Goal: Transaction & Acquisition: Purchase product/service

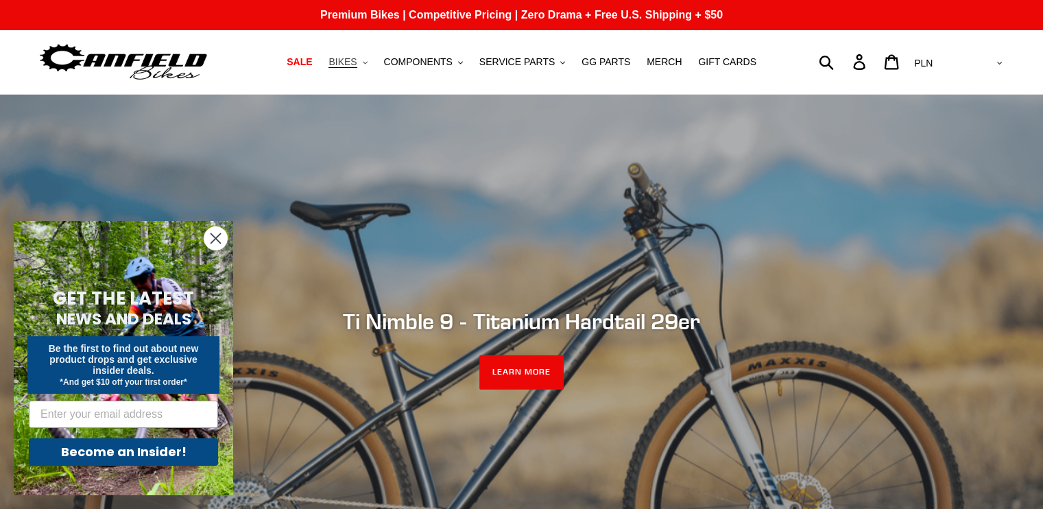
click at [367, 63] on icon "button" at bounding box center [365, 62] width 5 height 3
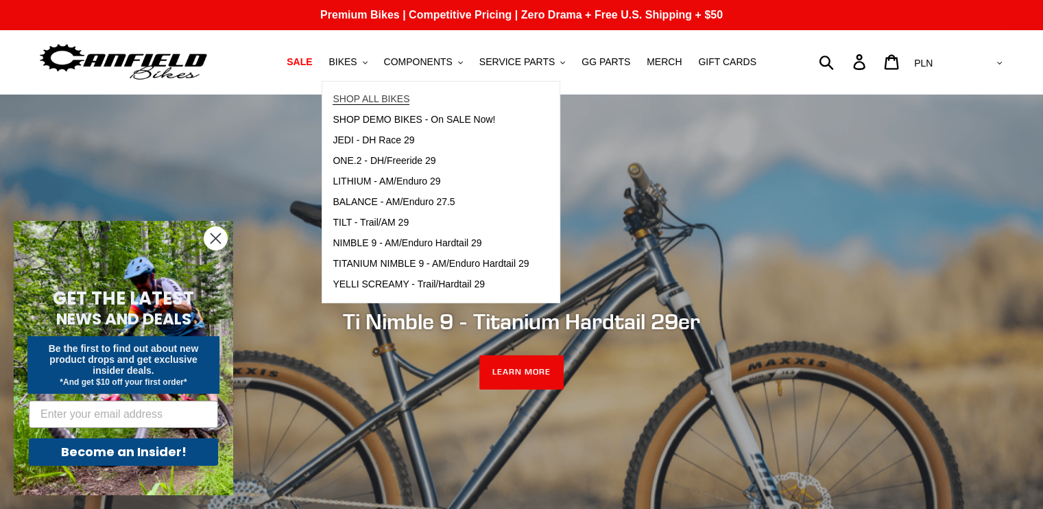
click at [403, 106] on link "SHOP ALL BIKES" at bounding box center [430, 99] width 217 height 21
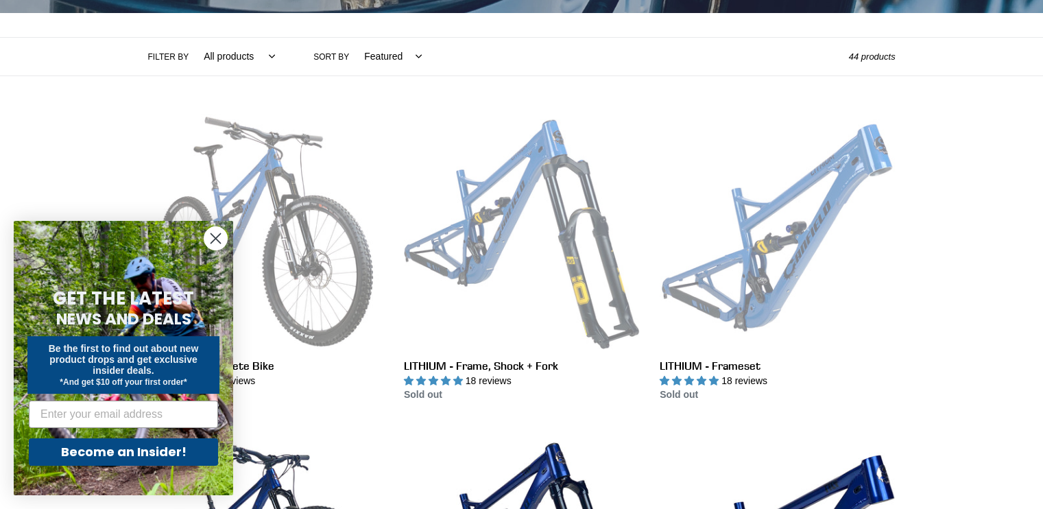
click at [214, 236] on icon "Close dialog" at bounding box center [216, 239] width 10 height 10
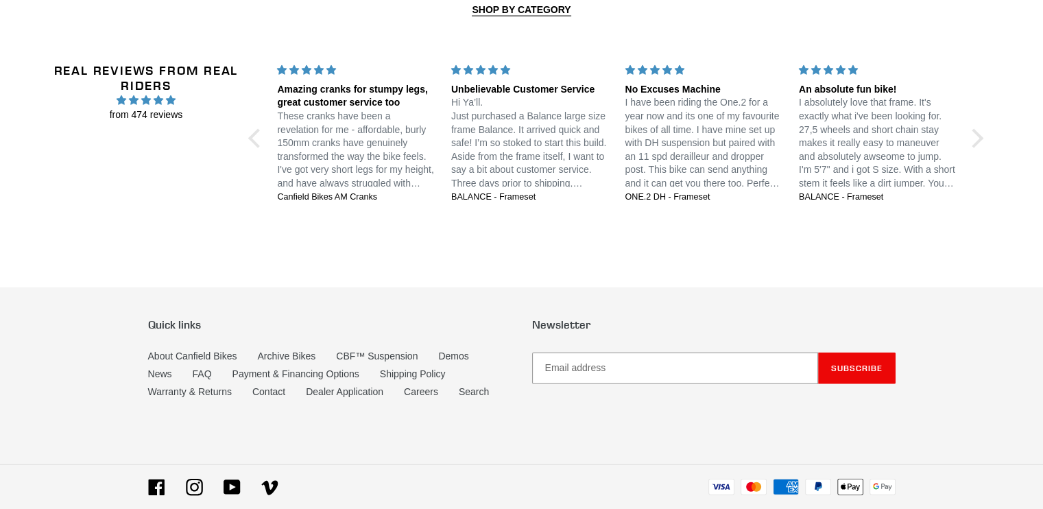
scroll to position [3085, 0]
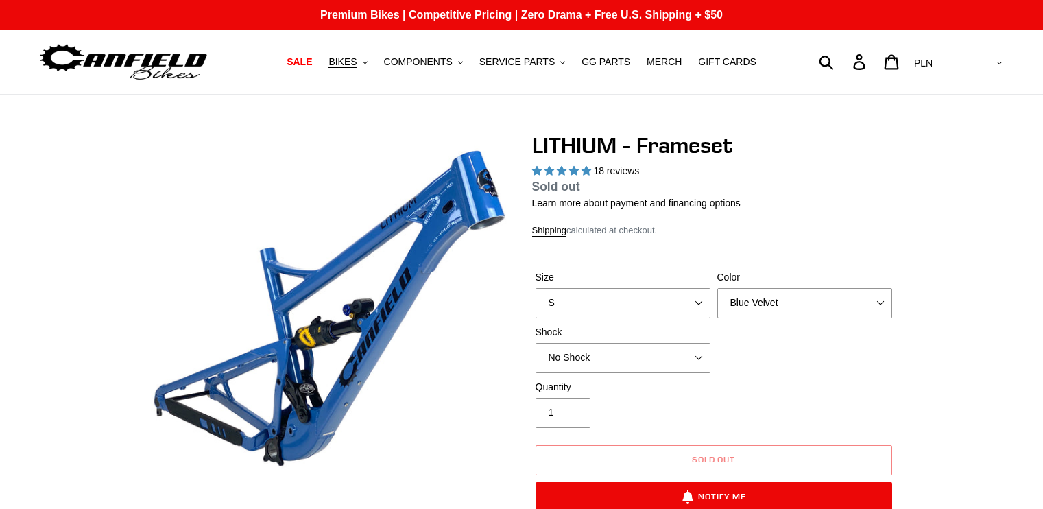
select select "highest-rating"
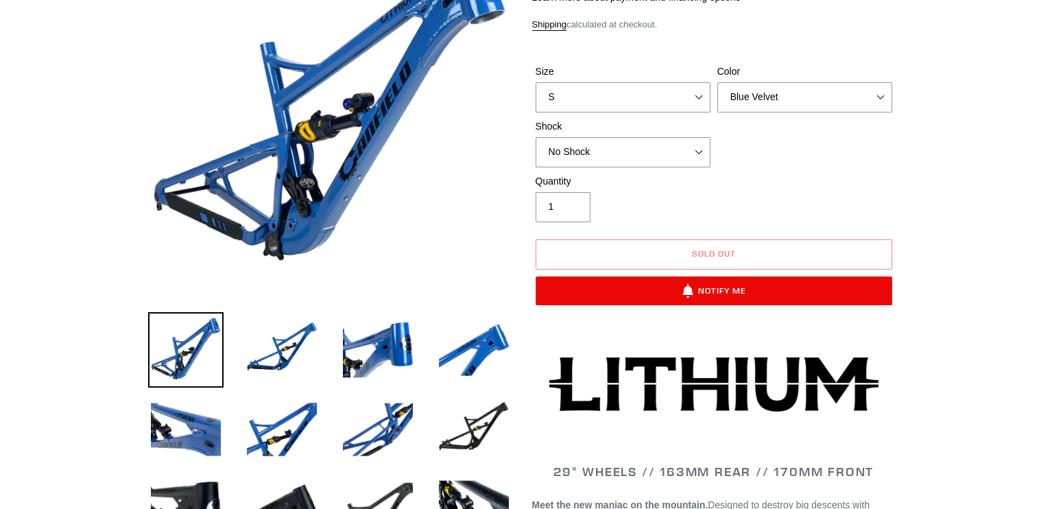
scroll to position [206, 0]
click at [308, 345] on img at bounding box center [281, 349] width 75 height 75
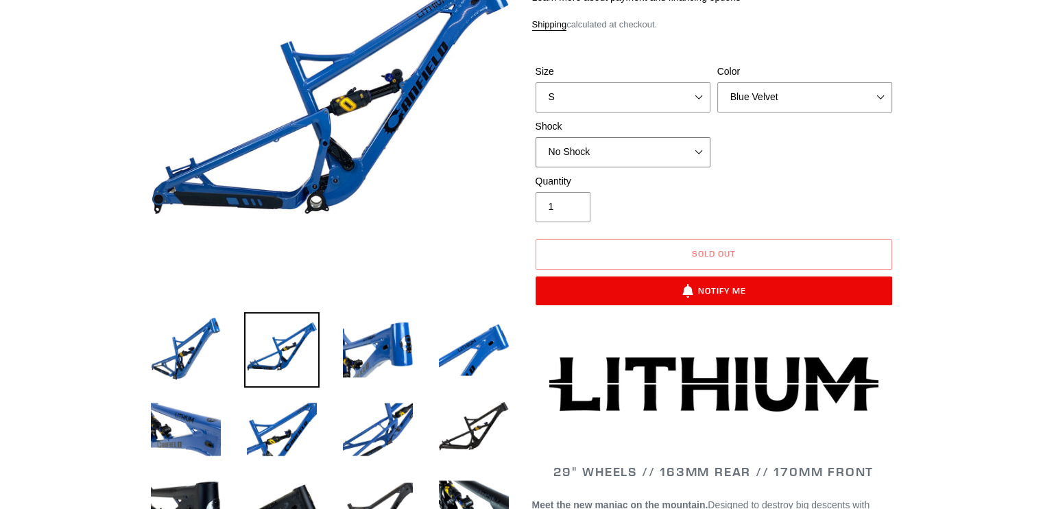
click at [570, 150] on select "No Shock Öhlins TTX2 Air Cane Creek DB Kitsuma Air Fox FLOAT X2 Factory Cane Cr…" at bounding box center [622, 152] width 175 height 30
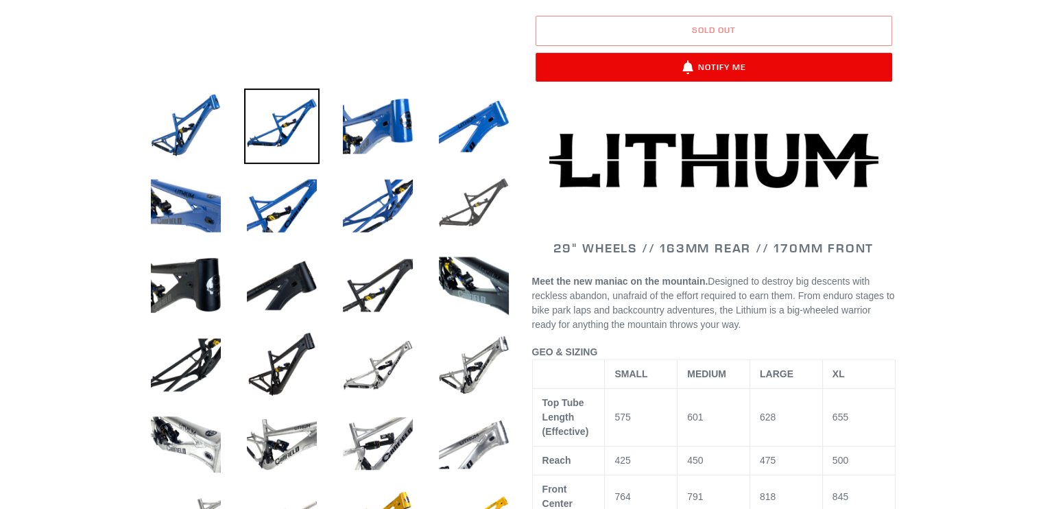
scroll to position [436, 0]
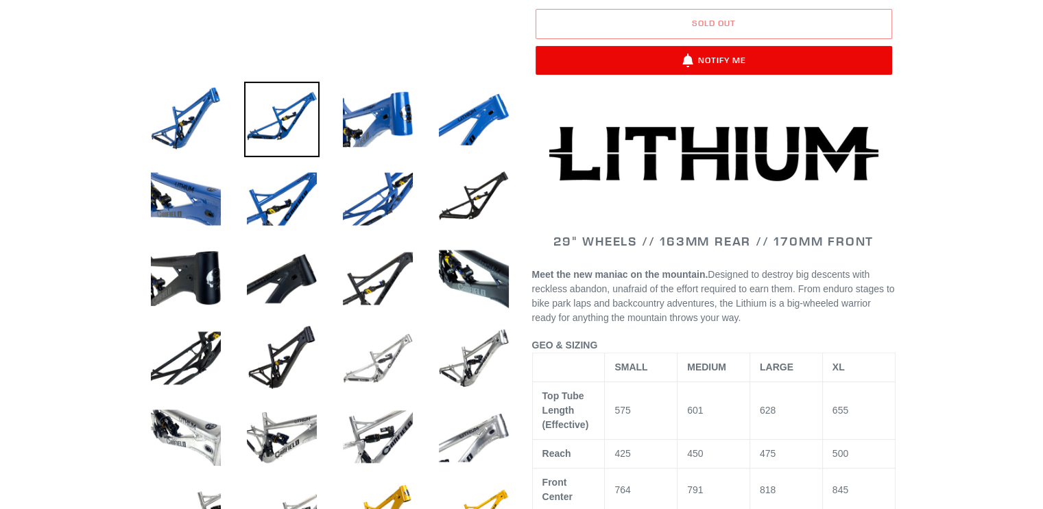
click at [405, 348] on img at bounding box center [377, 357] width 75 height 75
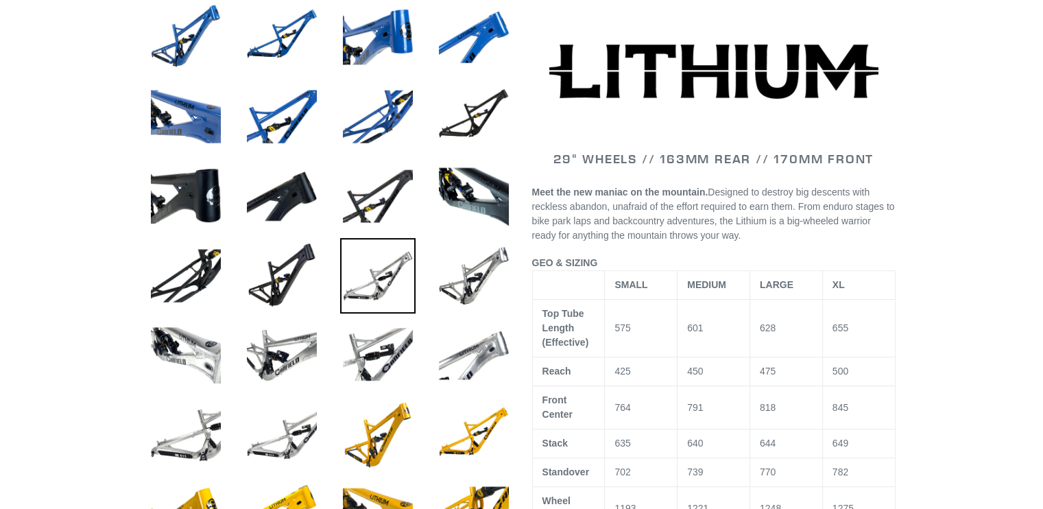
scroll to position [638, 0]
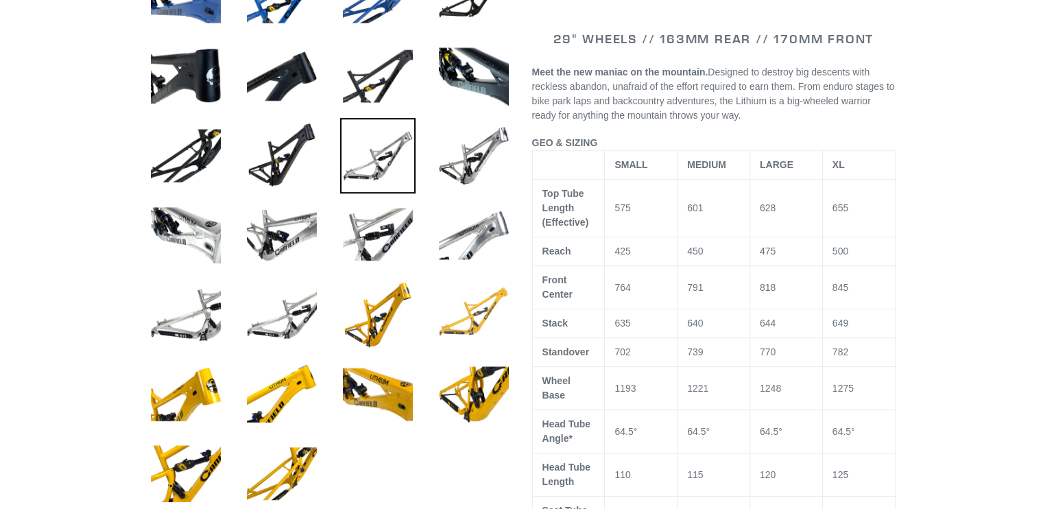
click at [457, 324] on img at bounding box center [473, 314] width 75 height 75
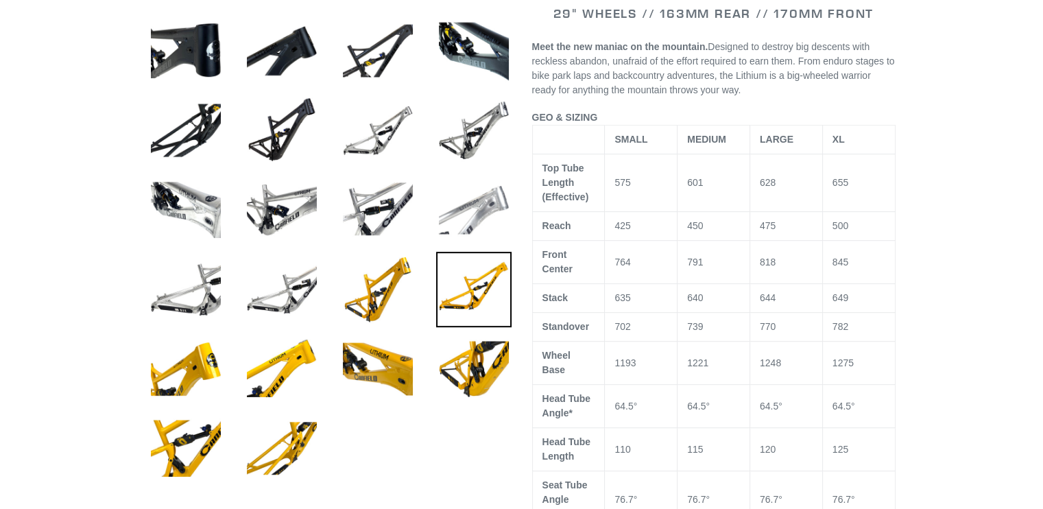
scroll to position [675, 0]
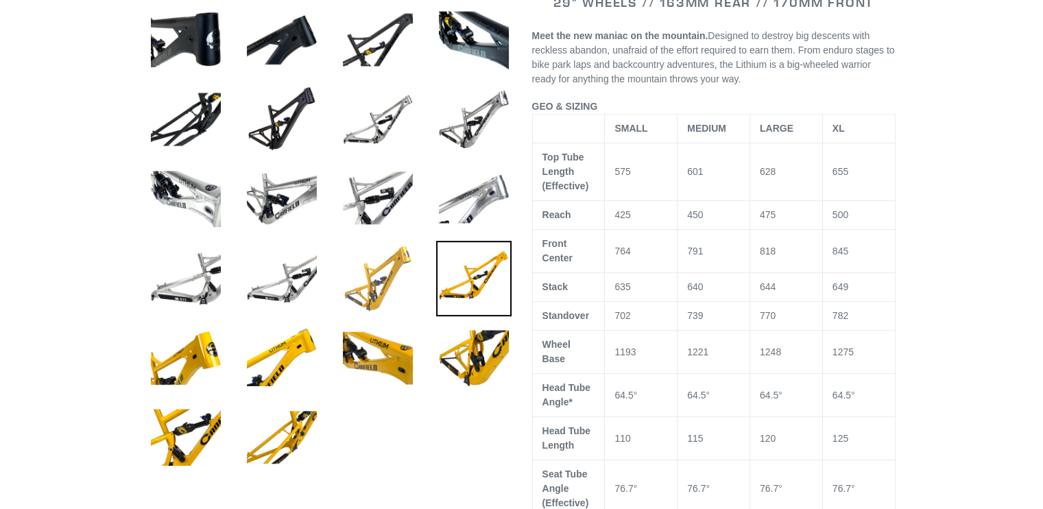
click at [396, 292] on img at bounding box center [377, 278] width 75 height 75
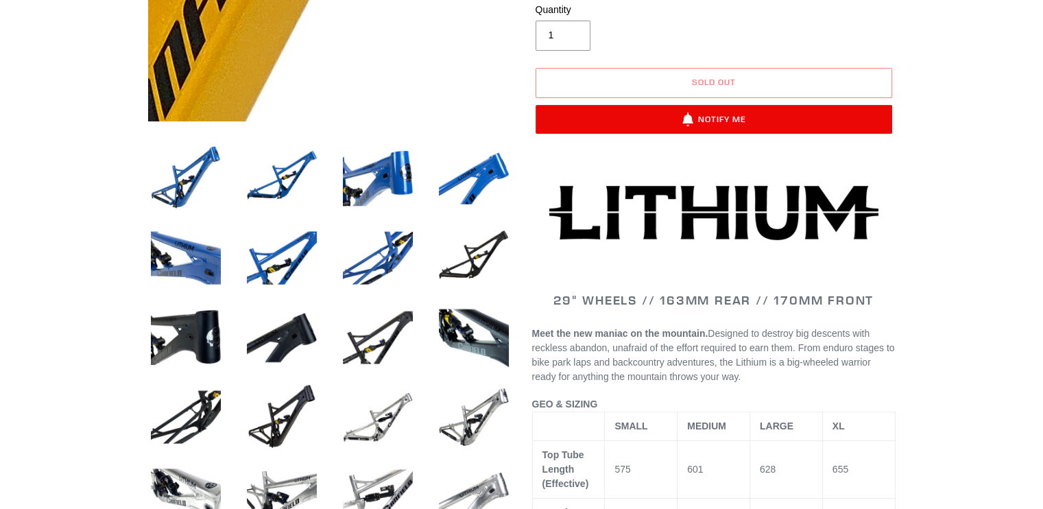
scroll to position [393, 0]
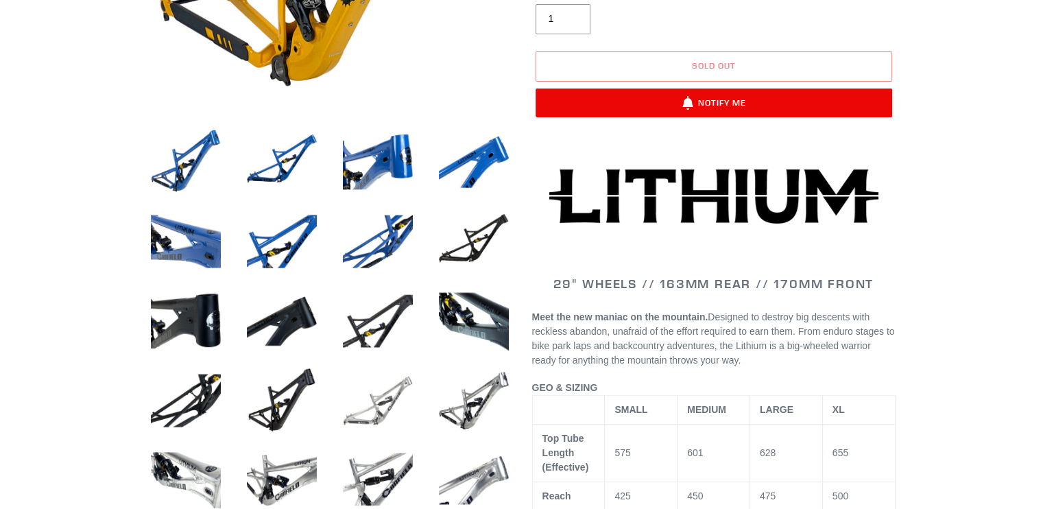
click at [382, 387] on img at bounding box center [377, 400] width 75 height 75
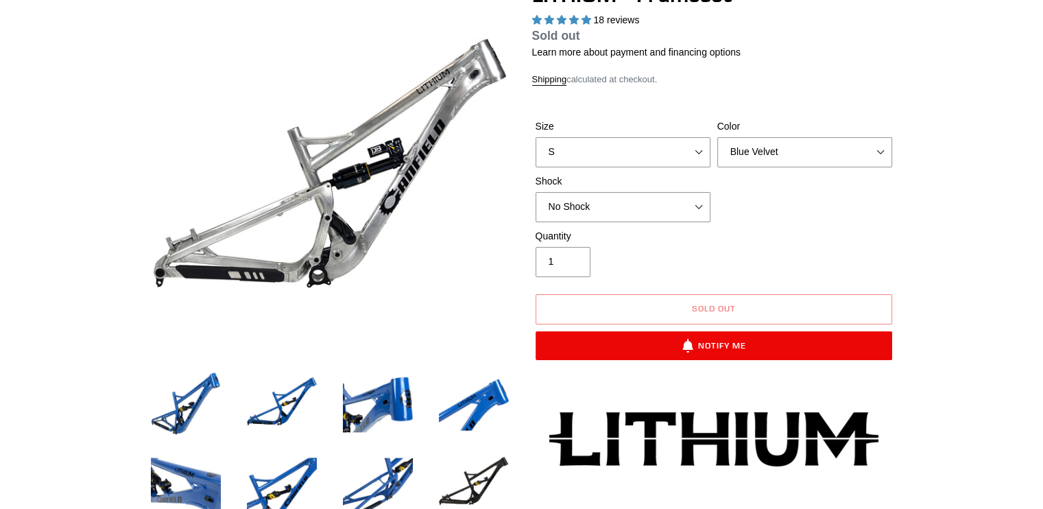
scroll to position [143, 0]
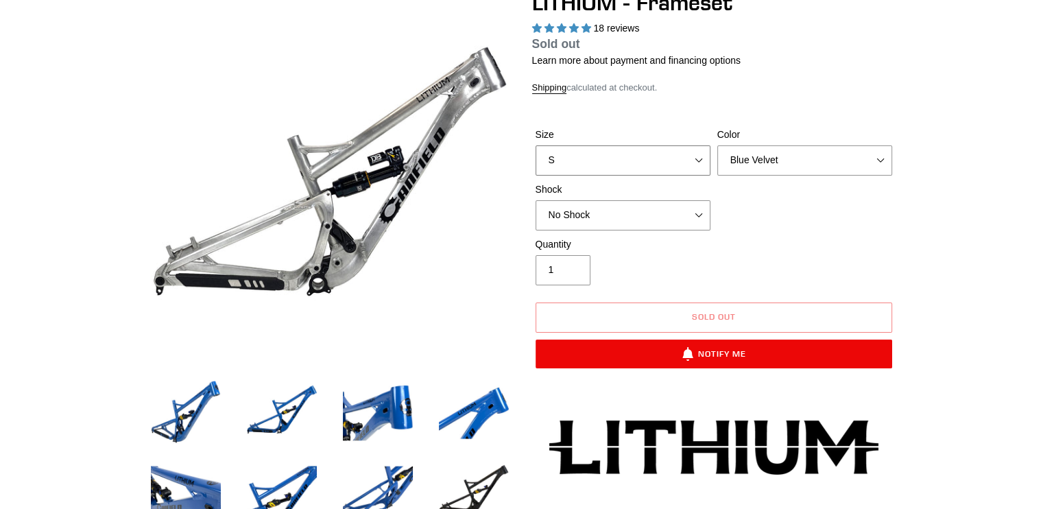
click at [696, 153] on select "S M L XL" at bounding box center [622, 160] width 175 height 30
click at [535, 145] on select "S M L XL" at bounding box center [622, 160] width 175 height 30
click at [651, 168] on select "S M L XL" at bounding box center [622, 160] width 175 height 30
select select "L"
click at [535, 145] on select "S M L XL" at bounding box center [622, 160] width 175 height 30
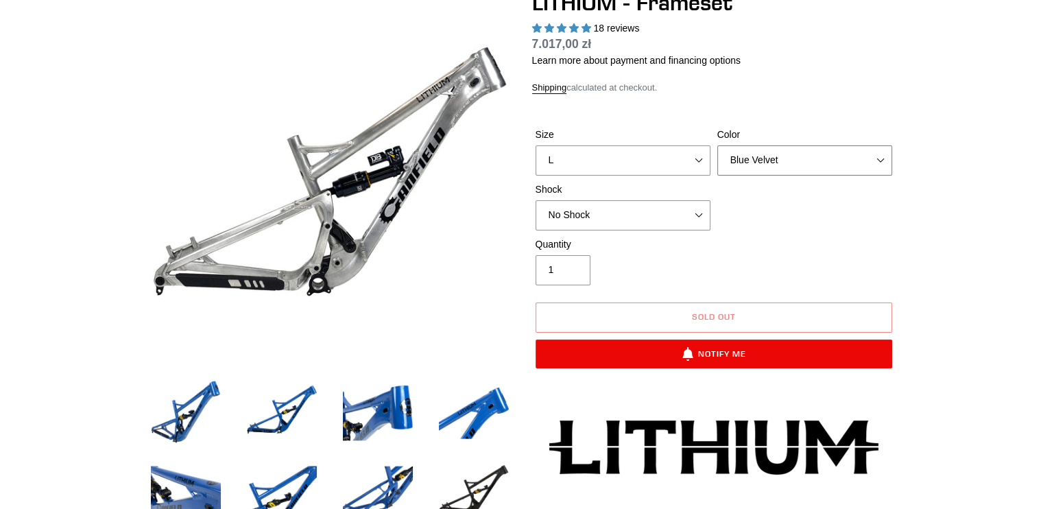
click at [803, 153] on select "Blue Velvet Stealth Black" at bounding box center [804, 160] width 175 height 30
select select "Stealth Black"
click at [717, 145] on select "Blue Velvet Stealth Black" at bounding box center [804, 160] width 175 height 30
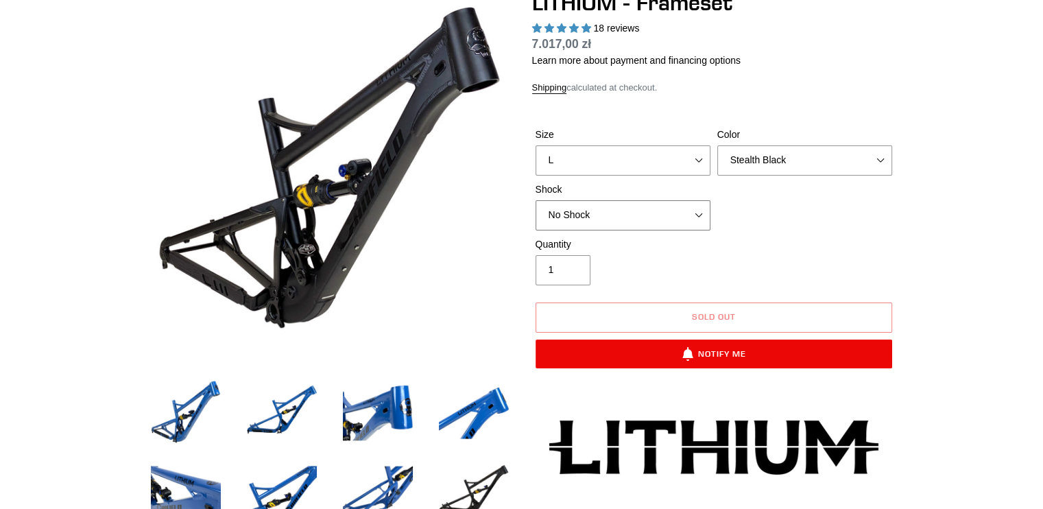
click at [587, 202] on select "No Shock Öhlins TTX2 Air Cane Creek DB Kitsuma Air Fox FLOAT X2 Factory Cane Cr…" at bounding box center [622, 215] width 175 height 30
click at [535, 200] on select "No Shock Öhlins TTX2 Air Cane Creek DB Kitsuma Air Fox FLOAT X2 Factory Cane Cr…" at bounding box center [622, 215] width 175 height 30
click at [591, 226] on select "No Shock Öhlins TTX2 Air Cane Creek DB Kitsuma Air Fox FLOAT X2 Factory Cane Cr…" at bounding box center [622, 215] width 175 height 30
click at [535, 200] on select "No Shock Öhlins TTX2 Air Cane Creek DB Kitsuma Air Fox FLOAT X2 Factory Cane Cr…" at bounding box center [622, 215] width 175 height 30
click at [588, 209] on select "No Shock Öhlins TTX2 Air Cane Creek DB Kitsuma Air Fox FLOAT X2 Factory Cane Cr…" at bounding box center [622, 215] width 175 height 30
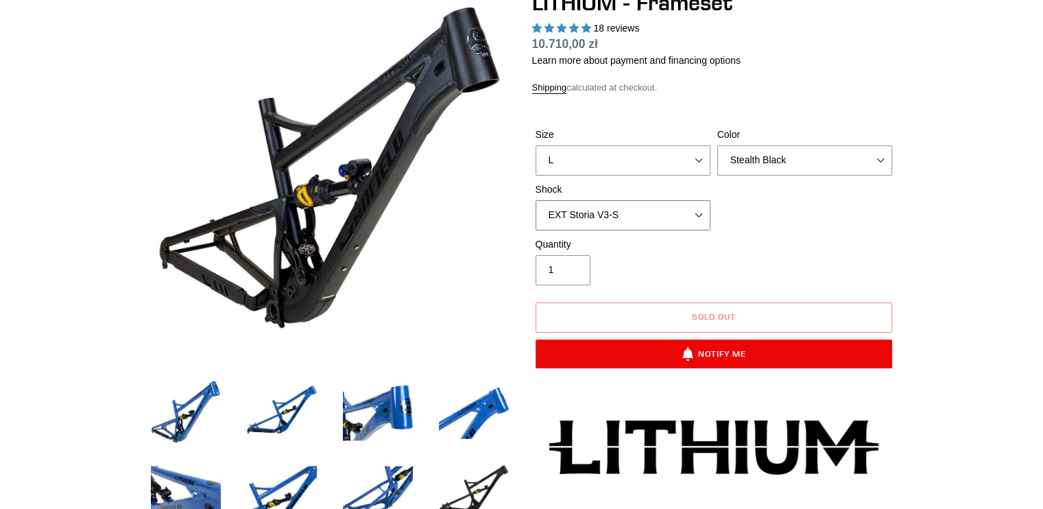
click at [589, 210] on select "No Shock Öhlins TTX2 Air Cane Creek DB Kitsuma Air Fox FLOAT X2 Factory Cane Cr…" at bounding box center [622, 215] width 175 height 30
select select "No Shock"
click at [535, 200] on select "No Shock Öhlins TTX2 Air Cane Creek DB Kitsuma Air Fox FLOAT X2 Factory Cane Cr…" at bounding box center [622, 215] width 175 height 30
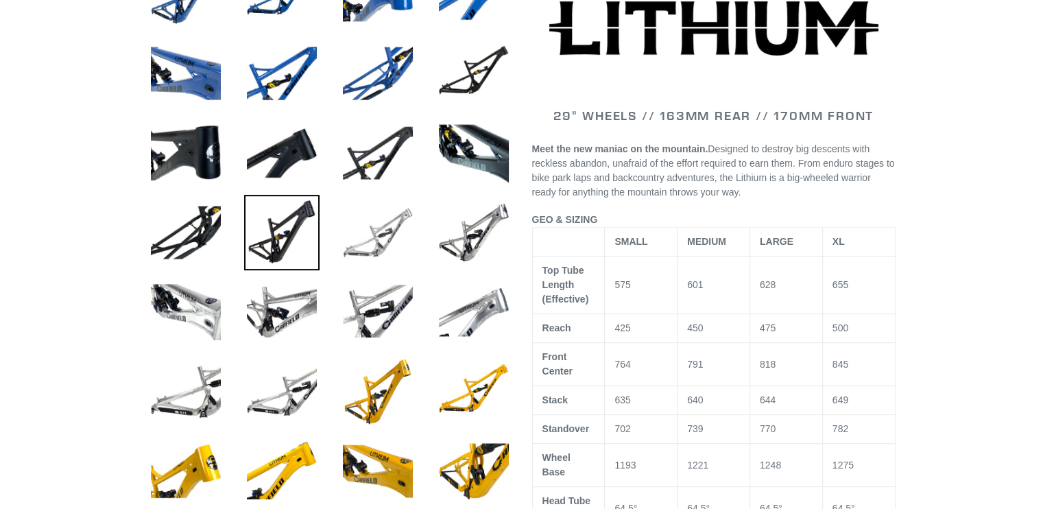
scroll to position [562, 0]
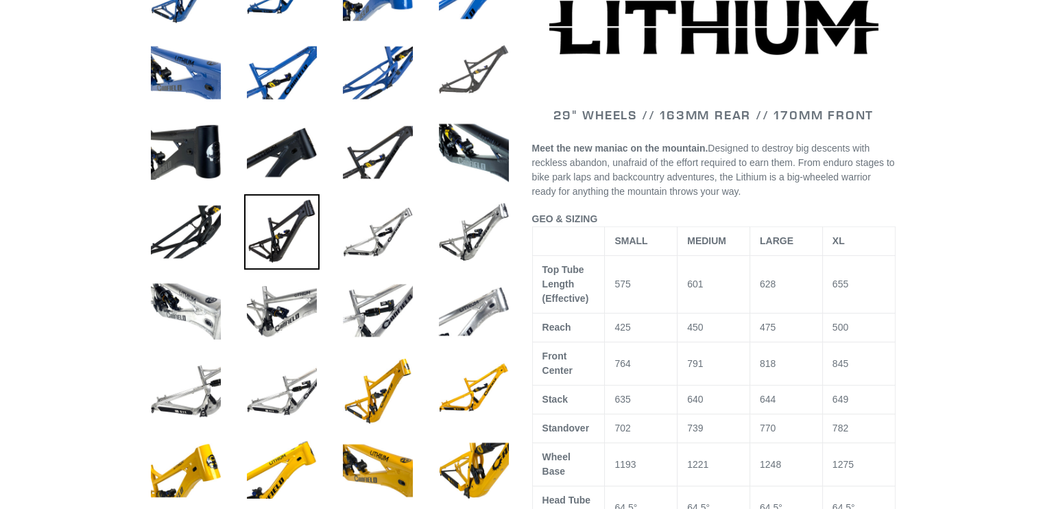
click at [472, 70] on img at bounding box center [473, 72] width 75 height 75
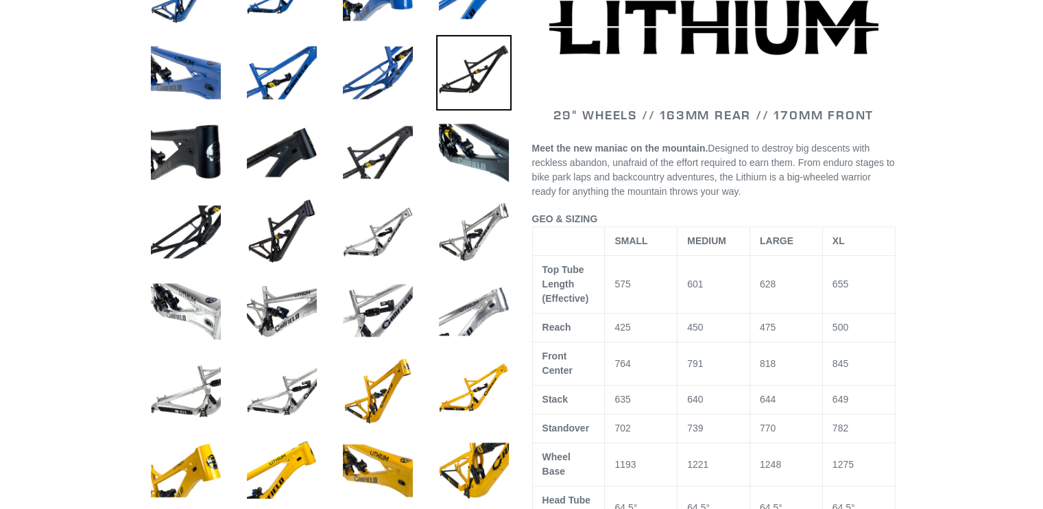
click at [472, 70] on img at bounding box center [473, 72] width 75 height 75
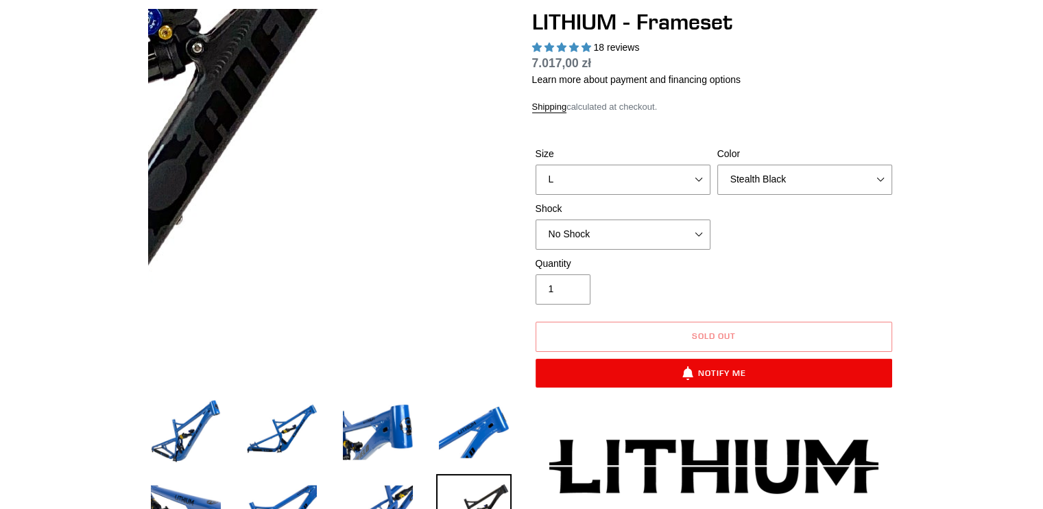
scroll to position [123, 0]
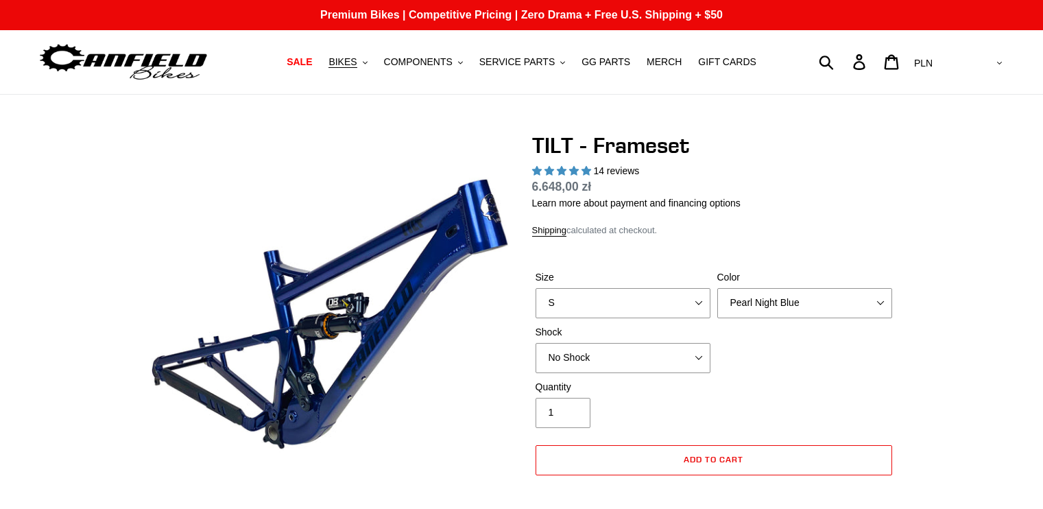
select select "highest-rating"
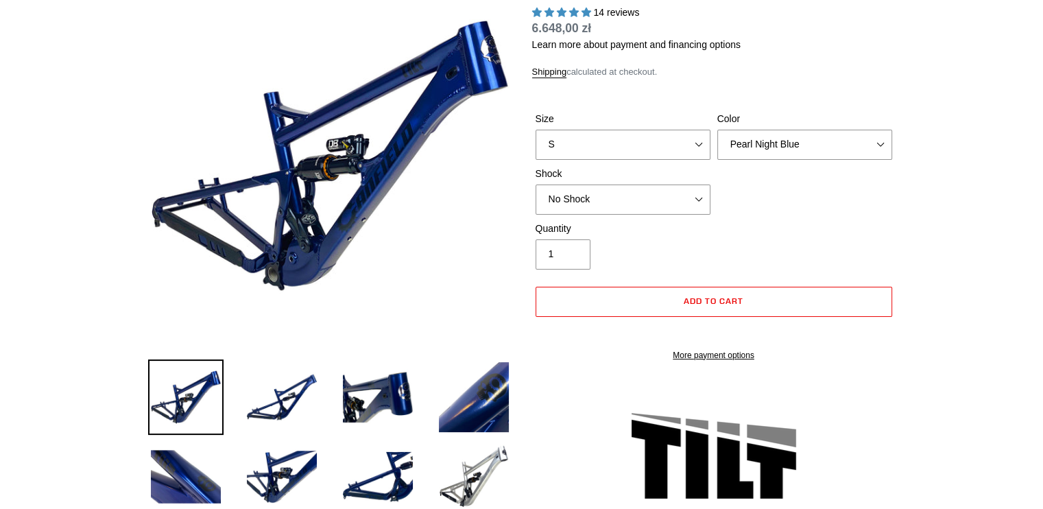
scroll to position [155, 0]
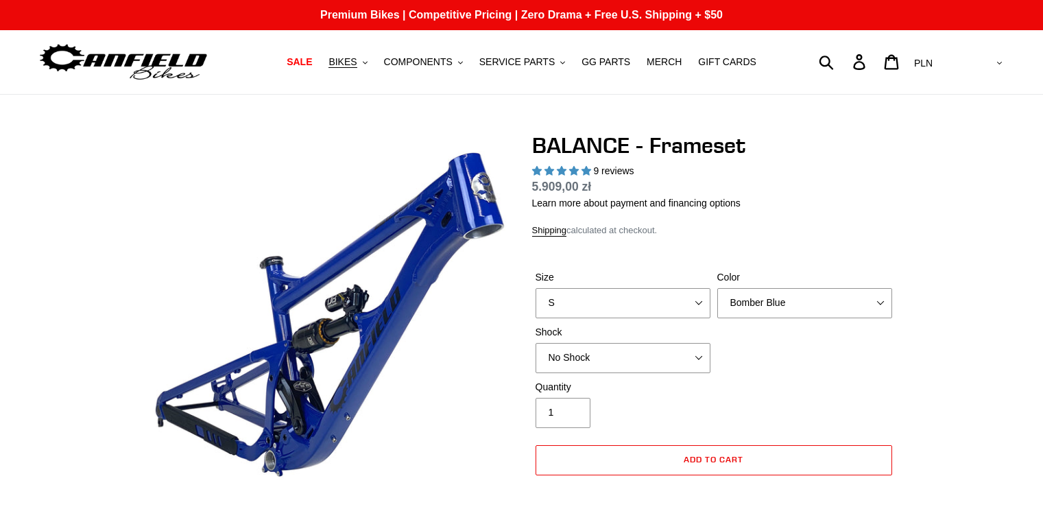
select select "highest-rating"
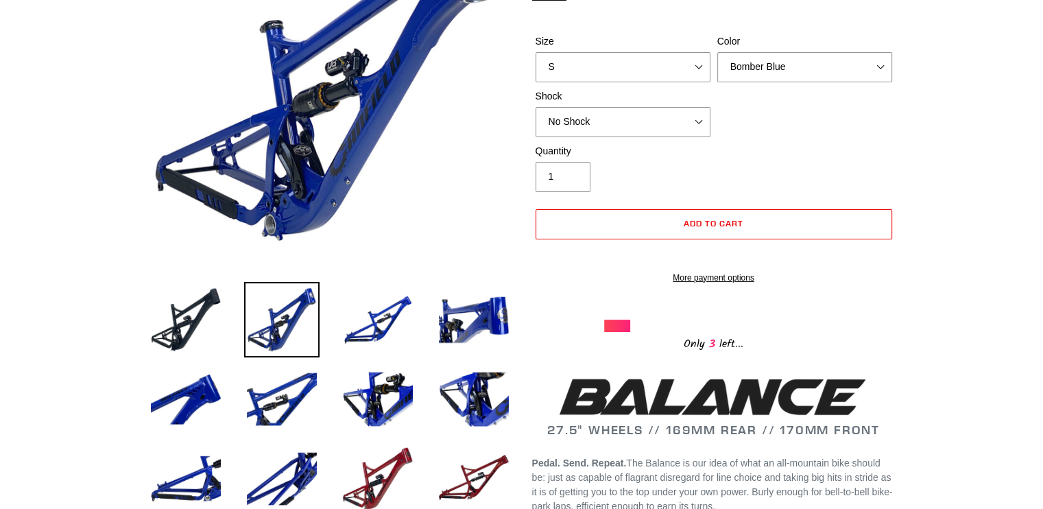
scroll to position [174, 0]
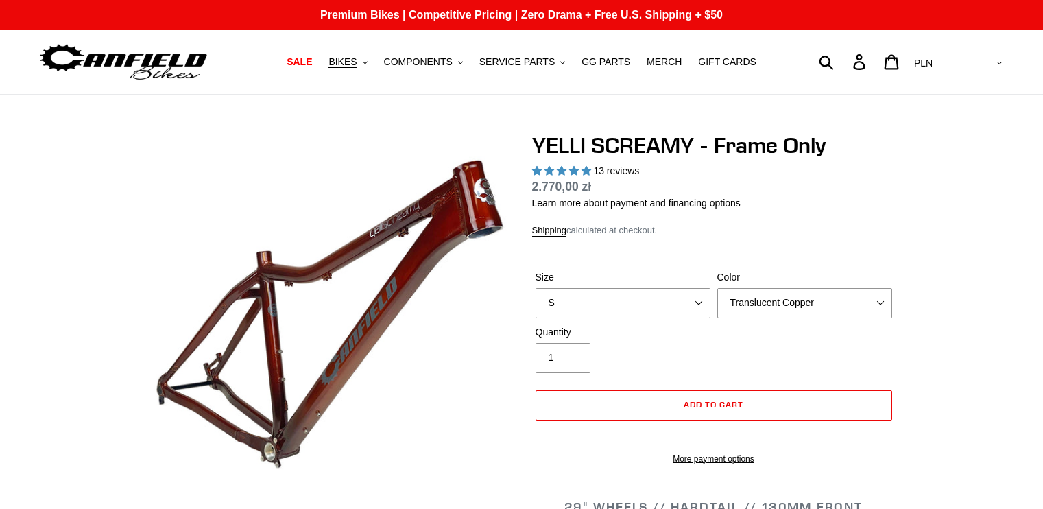
select select "highest-rating"
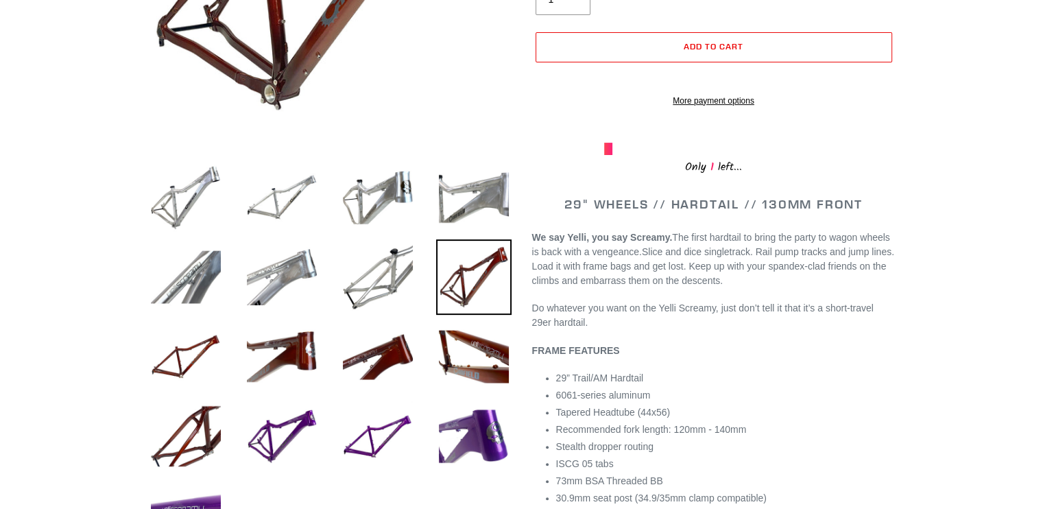
scroll to position [362, 0]
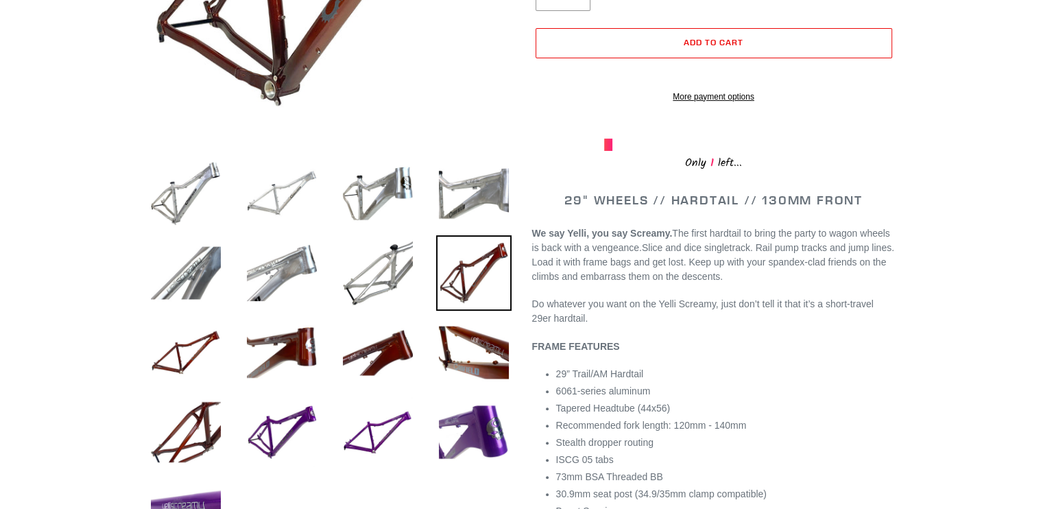
click at [285, 186] on img at bounding box center [281, 193] width 75 height 75
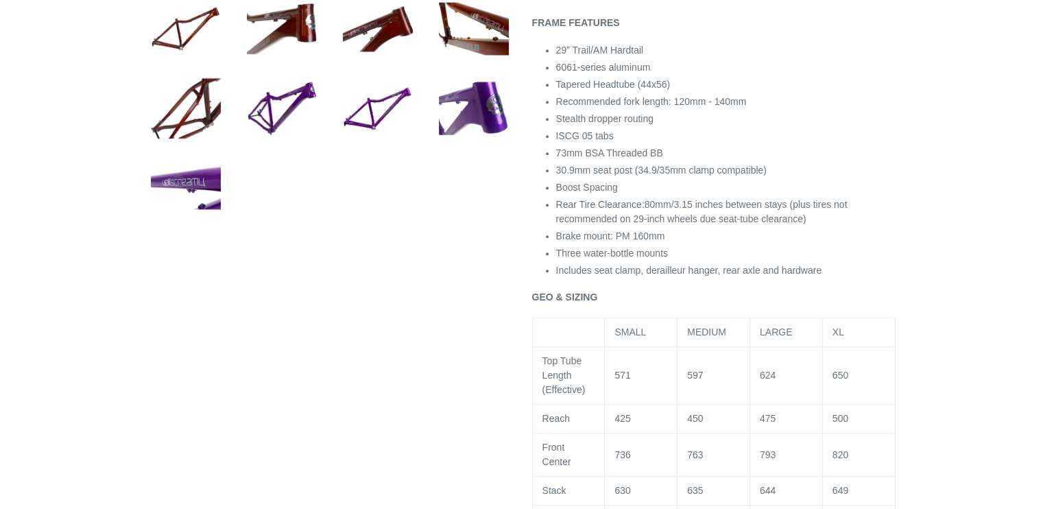
scroll to position [685, 0]
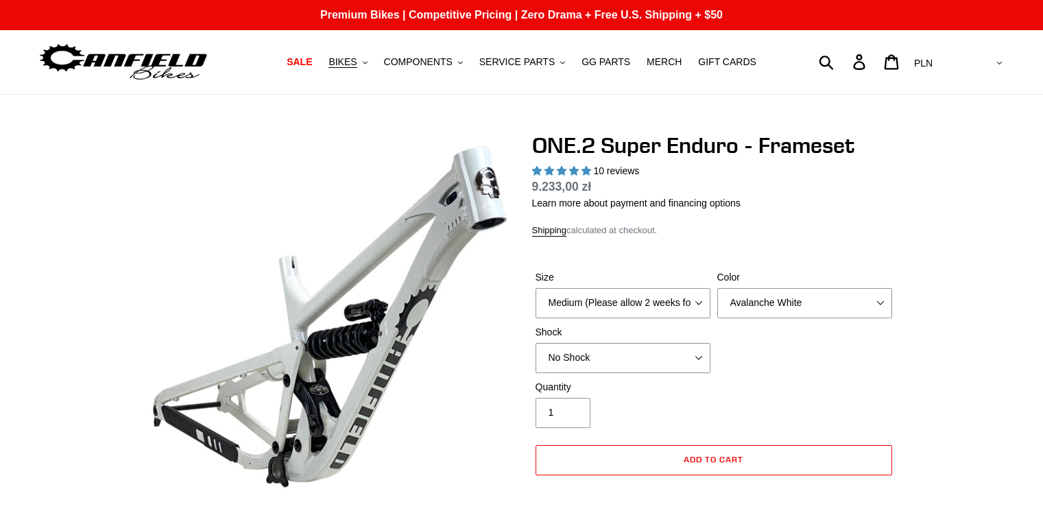
select select "highest-rating"
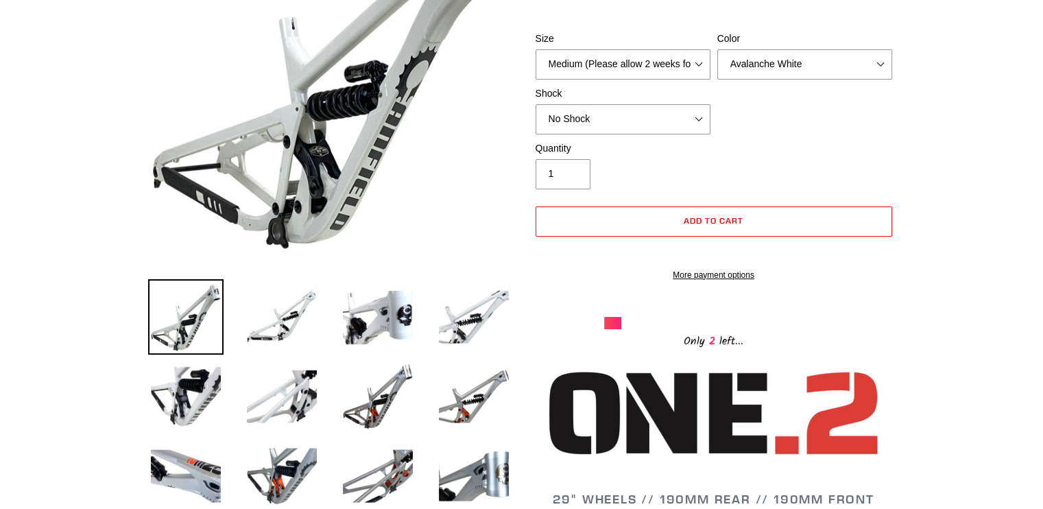
scroll to position [232, 0]
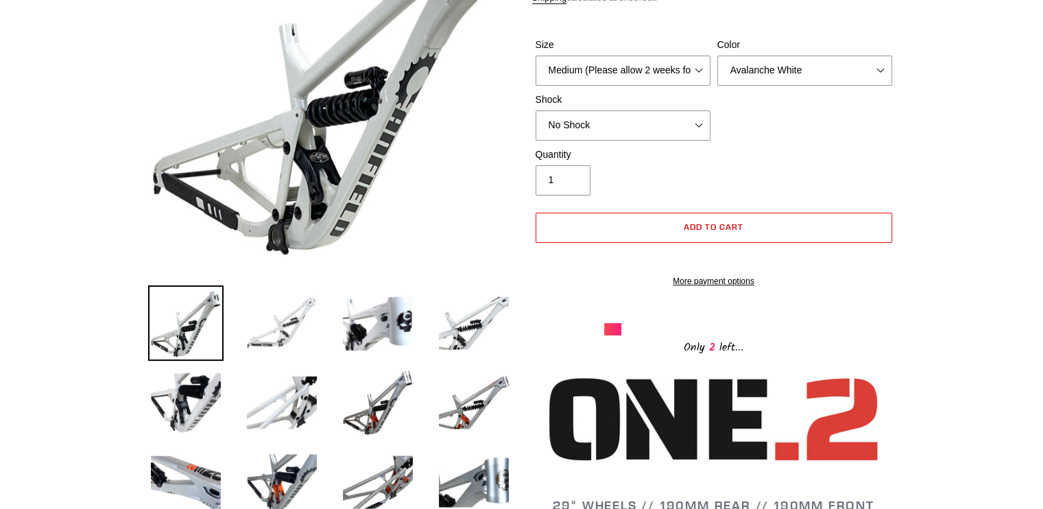
click at [291, 317] on img at bounding box center [281, 322] width 75 height 75
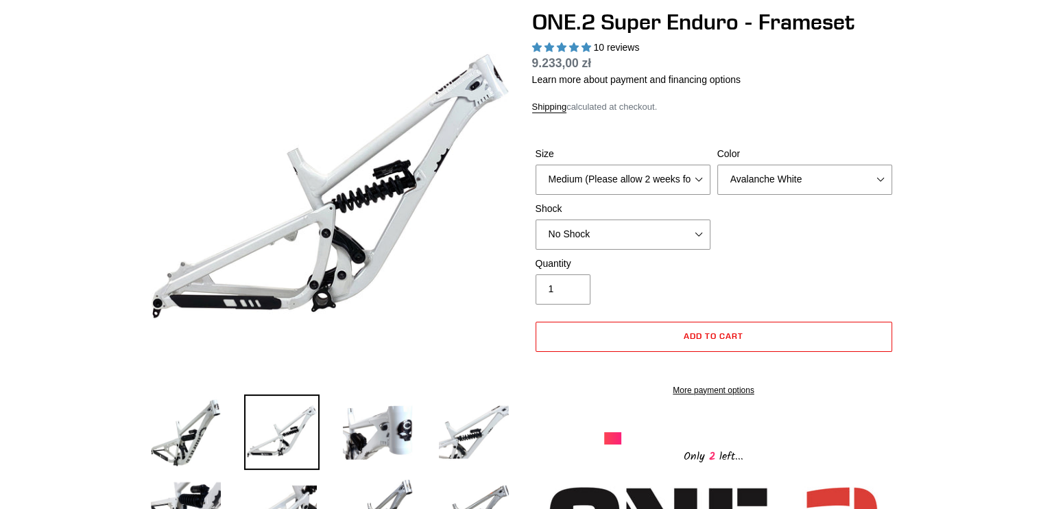
scroll to position [123, 0]
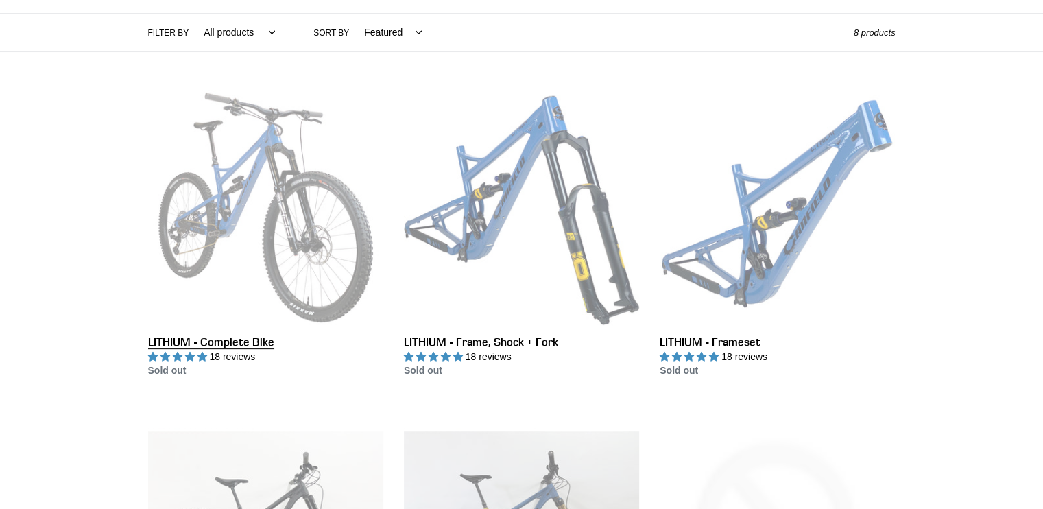
click at [197, 339] on link "LITHIUM - Complete Bike" at bounding box center [265, 234] width 235 height 289
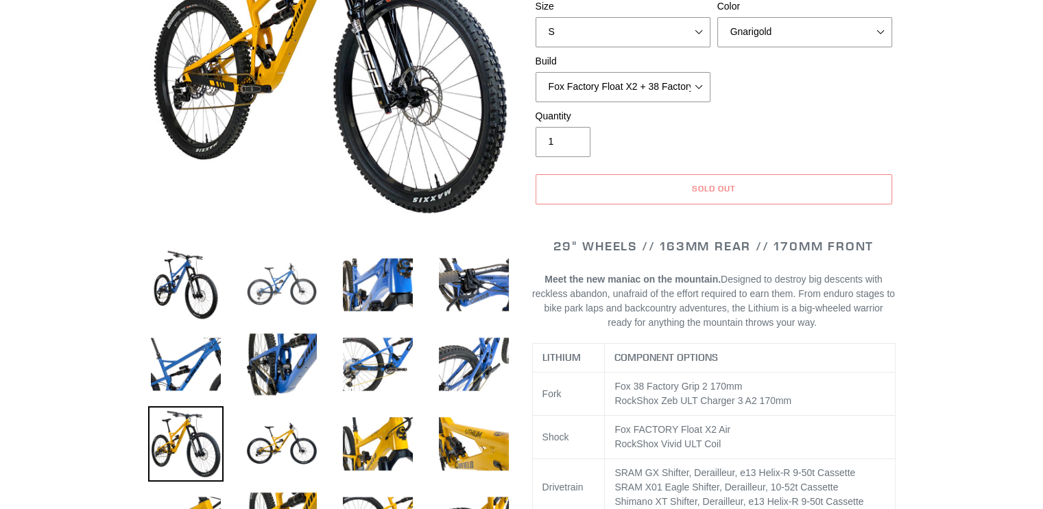
select select "highest-rating"
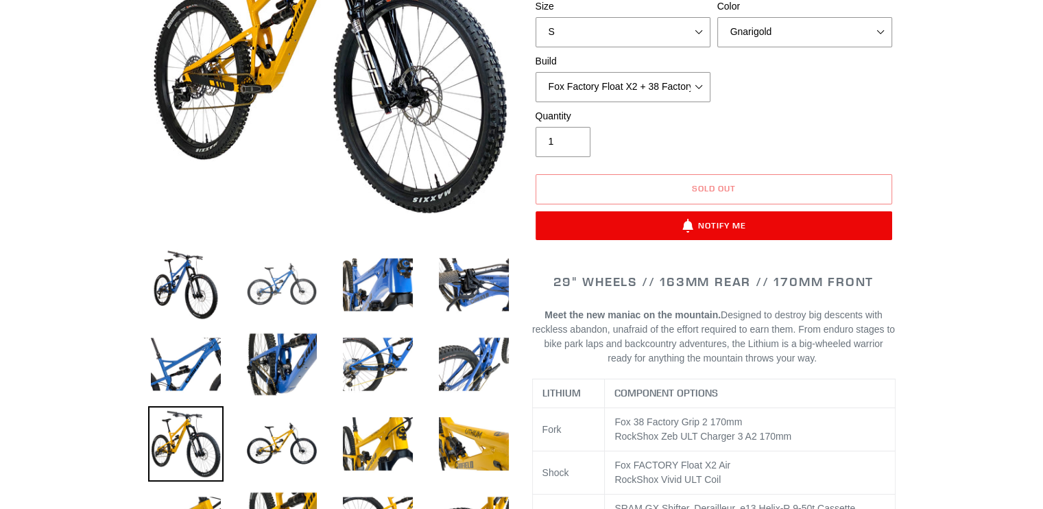
click at [293, 265] on img at bounding box center [281, 284] width 75 height 75
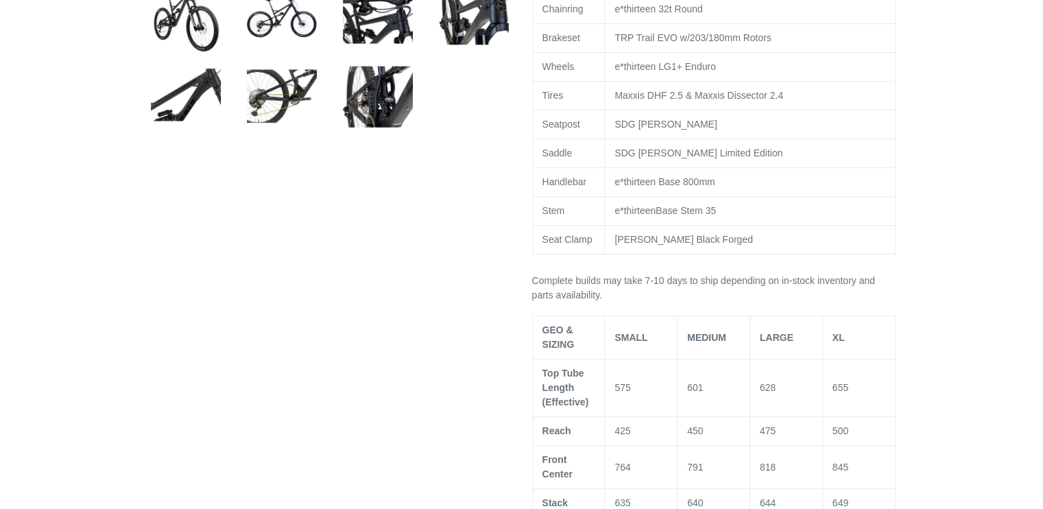
scroll to position [869, 0]
